Goal: Transaction & Acquisition: Purchase product/service

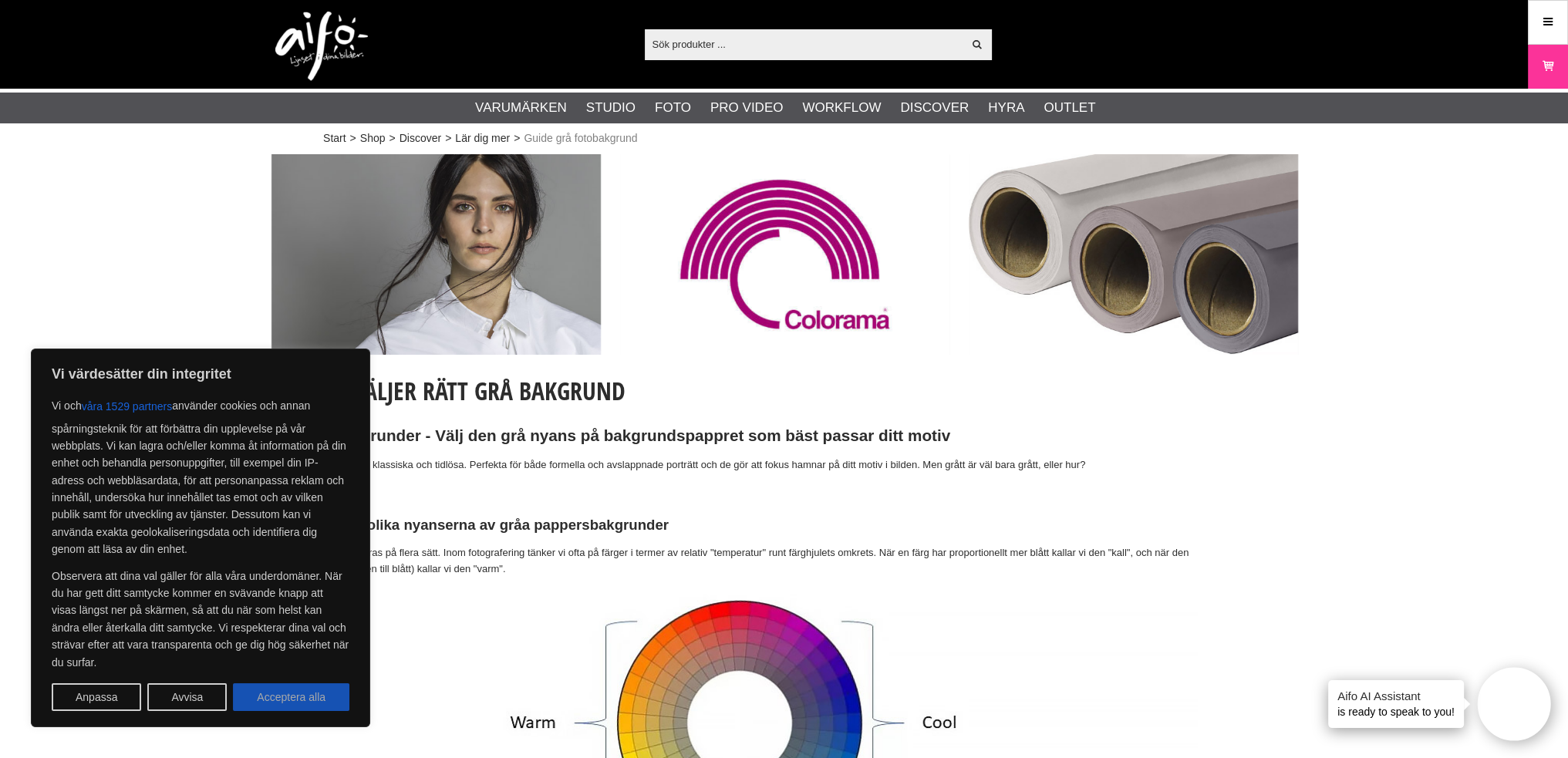
click at [287, 696] on button "Acceptera alla" at bounding box center [291, 696] width 116 height 28
checkbox input "true"
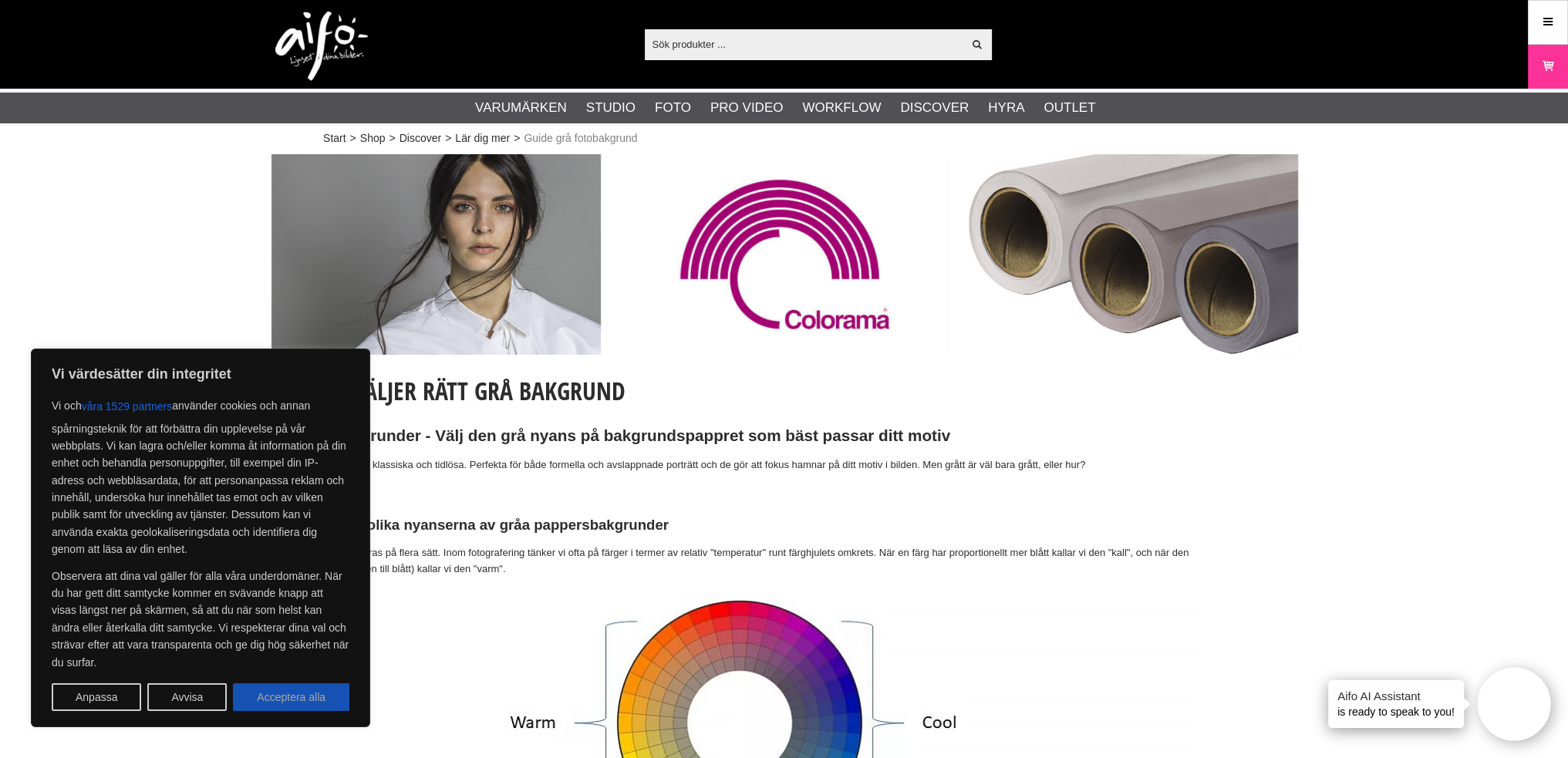
checkbox input "true"
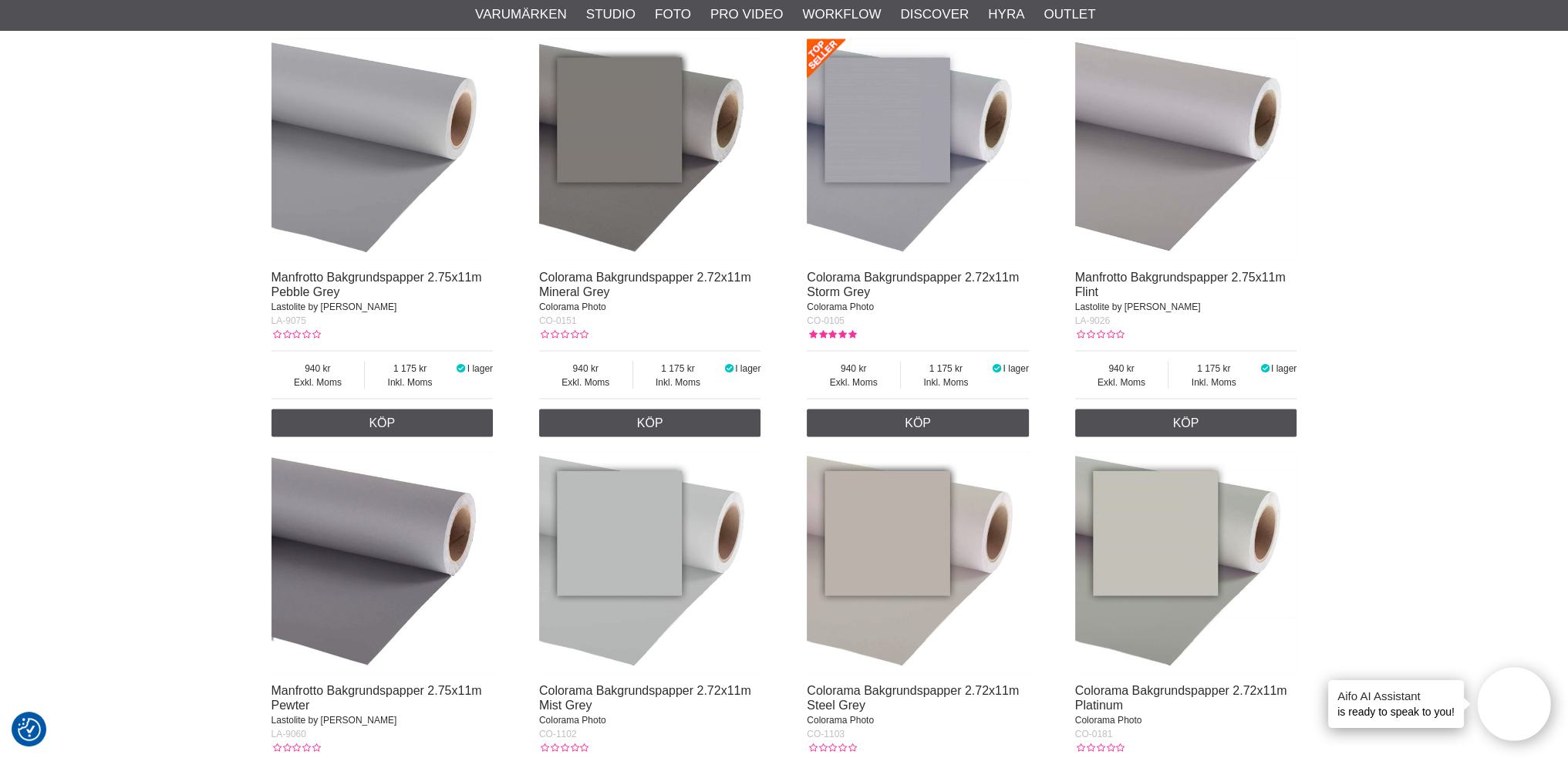
scroll to position [3931, 0]
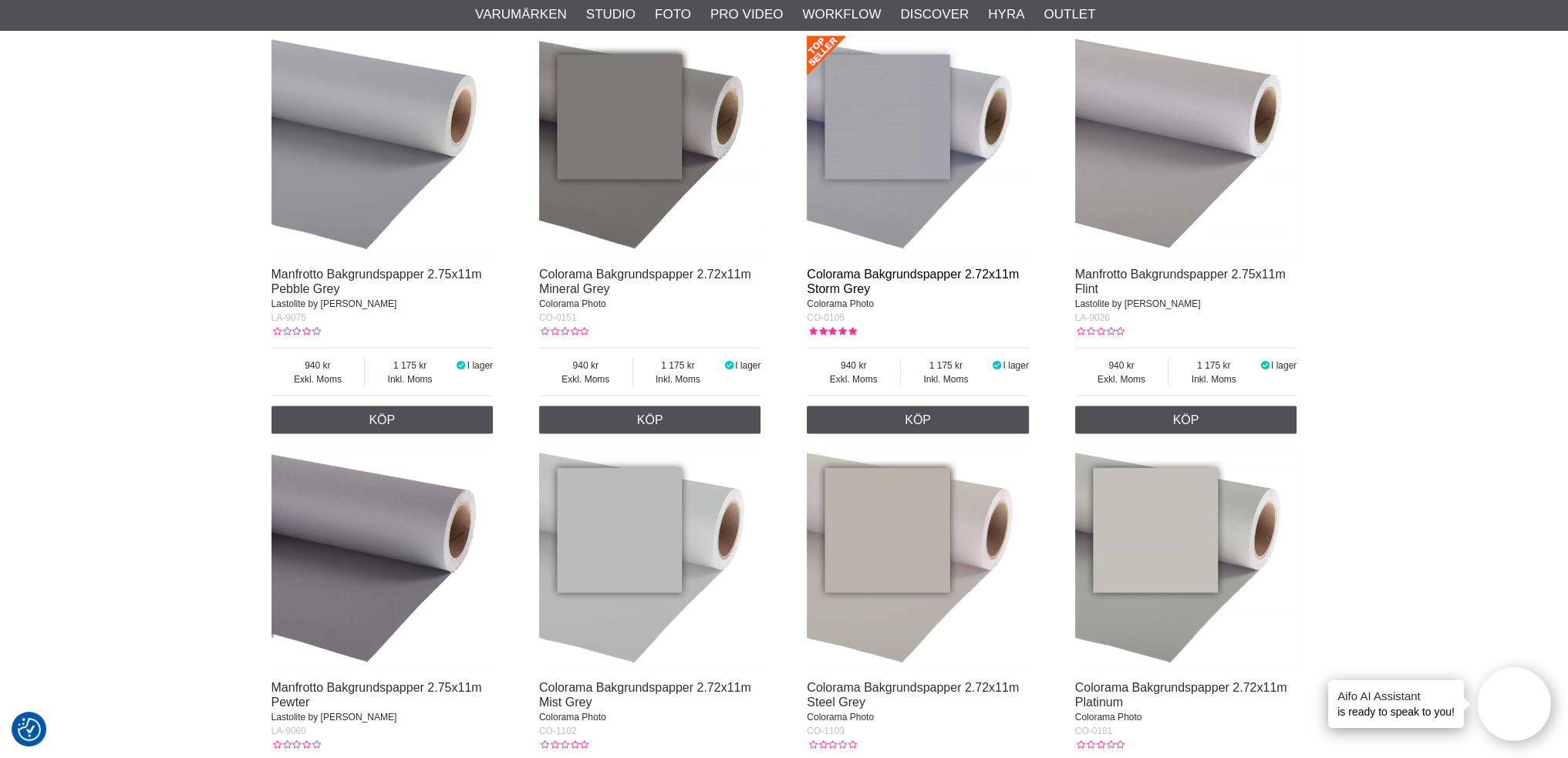
click at [854, 269] on link "Colorama Bakgrundspapper 2.72x11m Storm Grey" at bounding box center [913, 281] width 212 height 28
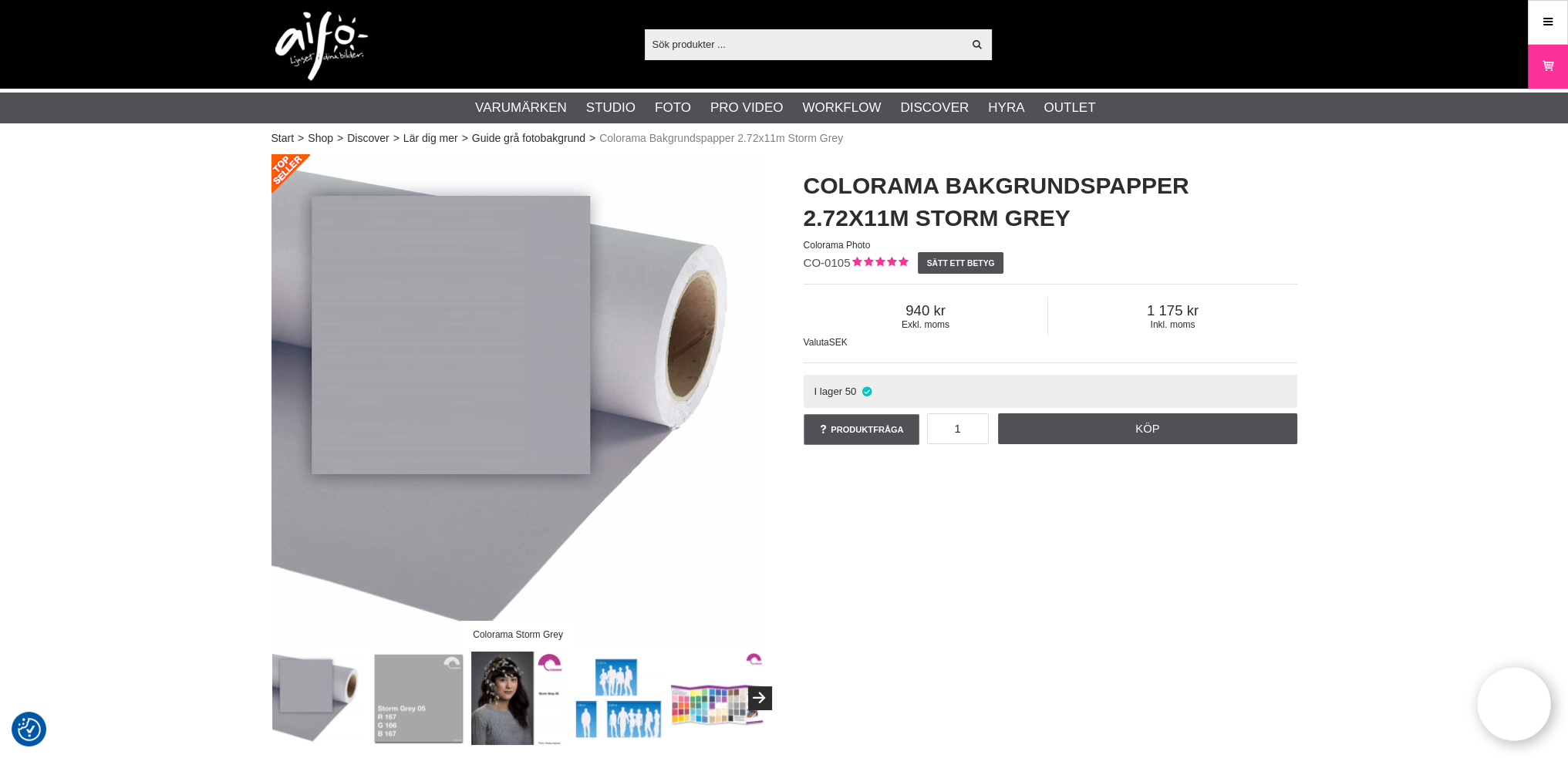
click at [492, 688] on img at bounding box center [518, 698] width 93 height 93
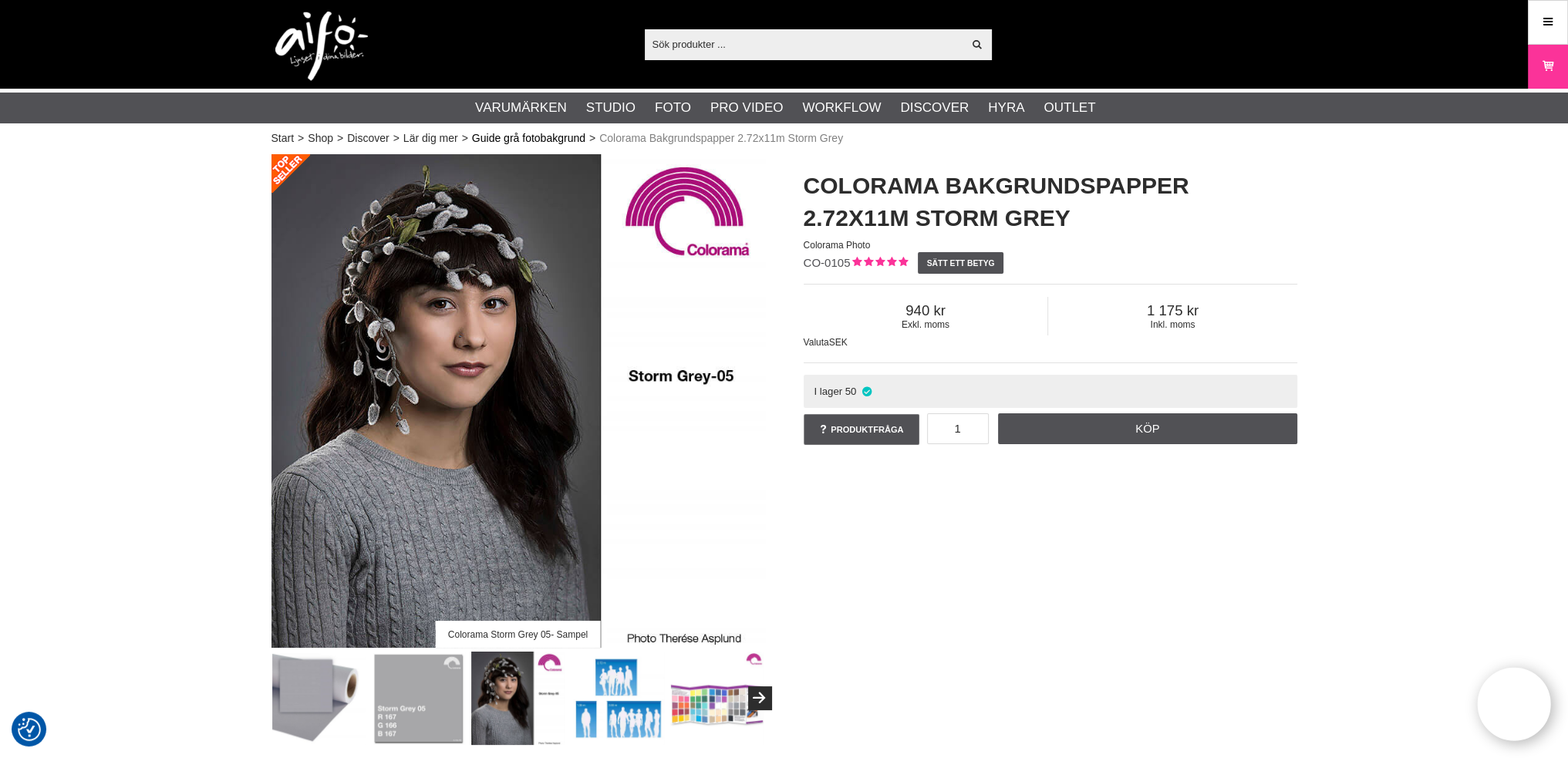
click at [522, 136] on link "Guide grå fotobakgrund" at bounding box center [528, 139] width 114 height 16
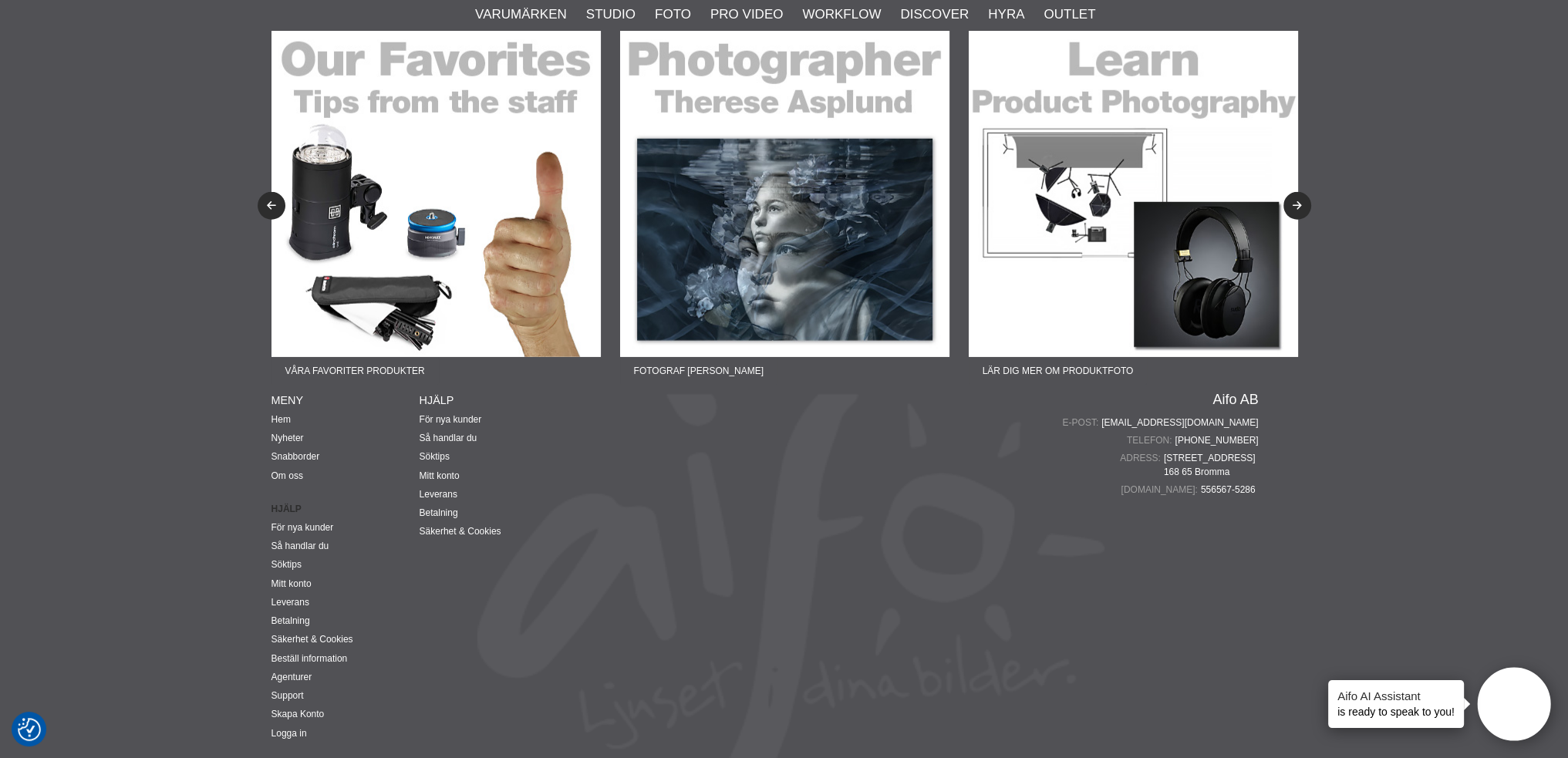
scroll to position [5379, 0]
